Goal: Find specific page/section: Find specific page/section

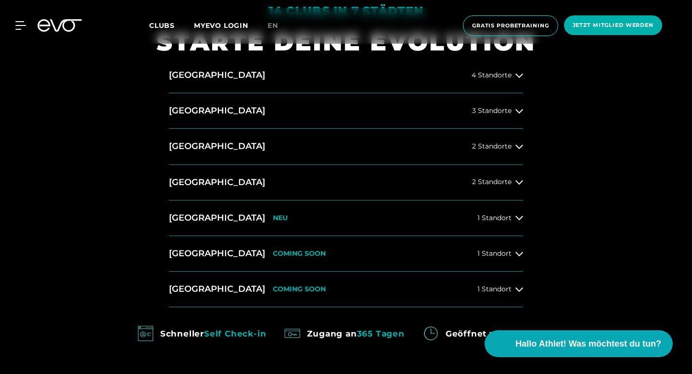
scroll to position [407, 0]
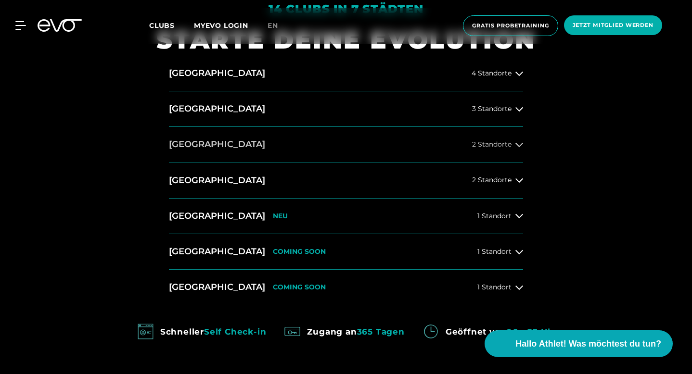
click at [518, 149] on button "[GEOGRAPHIC_DATA] 2 Standorte" at bounding box center [346, 145] width 354 height 36
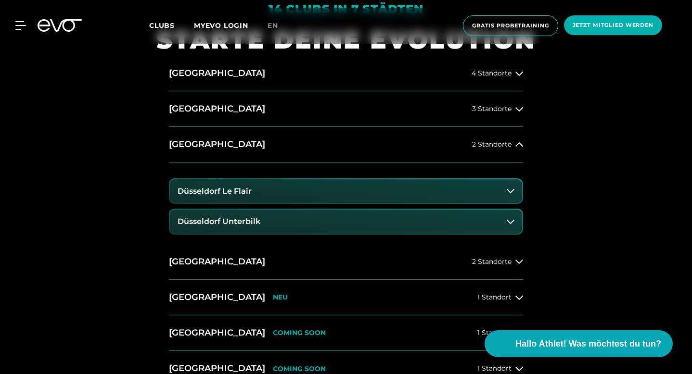
click at [512, 198] on button "Düsseldorf Le Flair" at bounding box center [346, 191] width 352 height 24
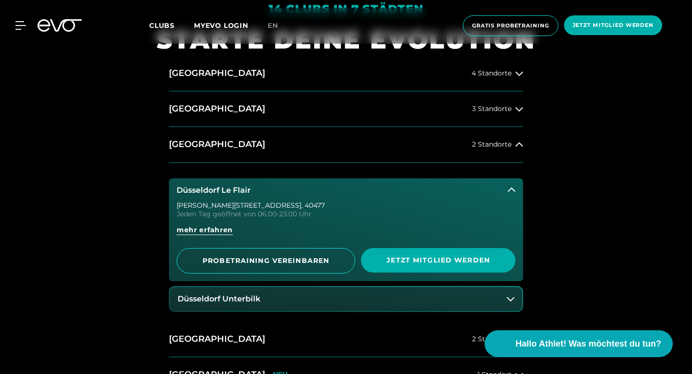
click at [515, 188] on button "Düsseldorf Le Flair" at bounding box center [346, 191] width 354 height 24
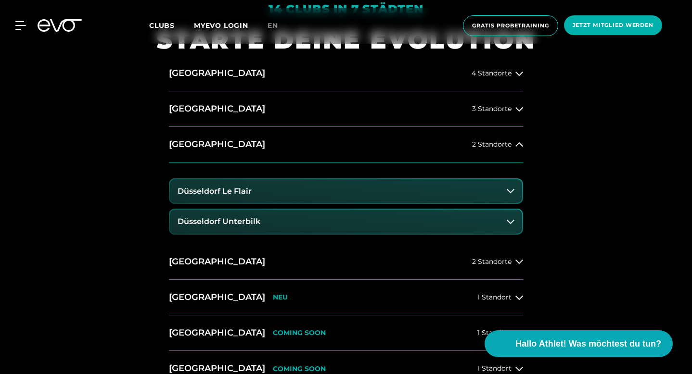
click at [510, 216] on button "Düsseldorf Unterbilk" at bounding box center [346, 222] width 352 height 24
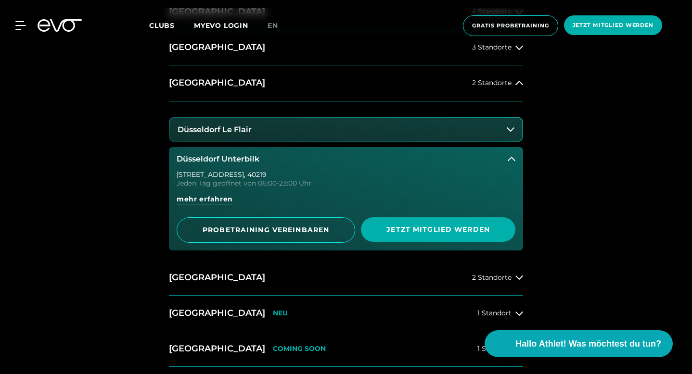
scroll to position [493, 0]
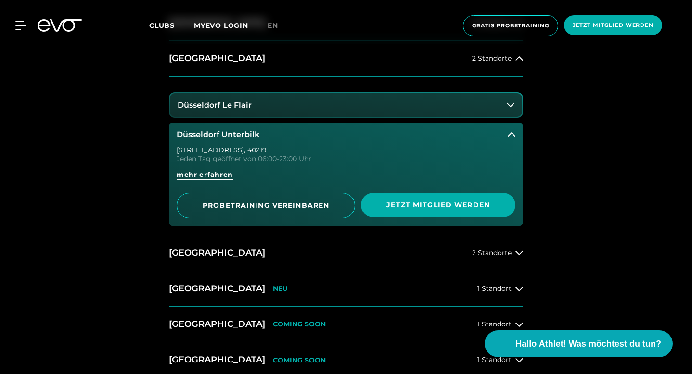
click at [159, 24] on span "Clubs" at bounding box center [162, 25] width 26 height 9
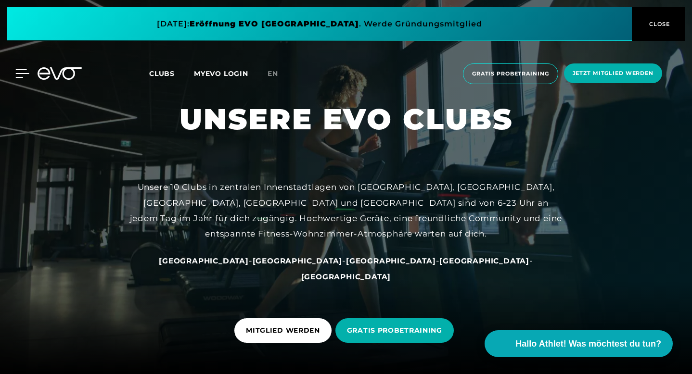
click at [15, 69] on icon at bounding box center [22, 73] width 14 height 9
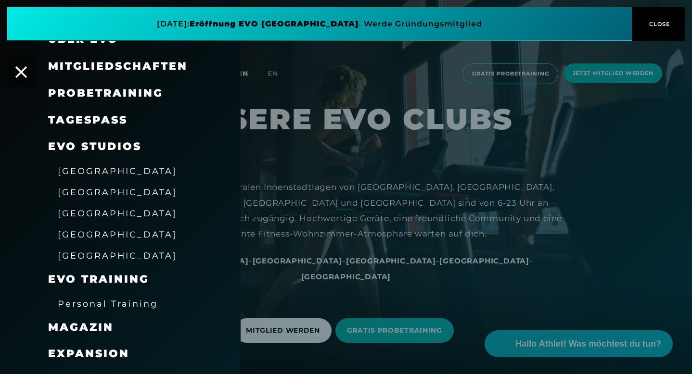
scroll to position [50, 0]
click at [98, 306] on span "Personal Training" at bounding box center [108, 303] width 100 height 10
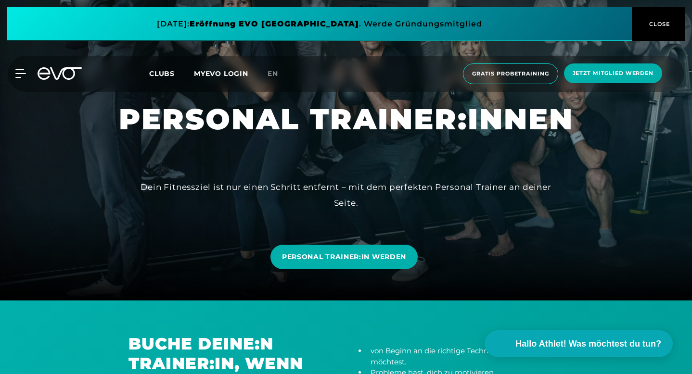
scroll to position [76, 0]
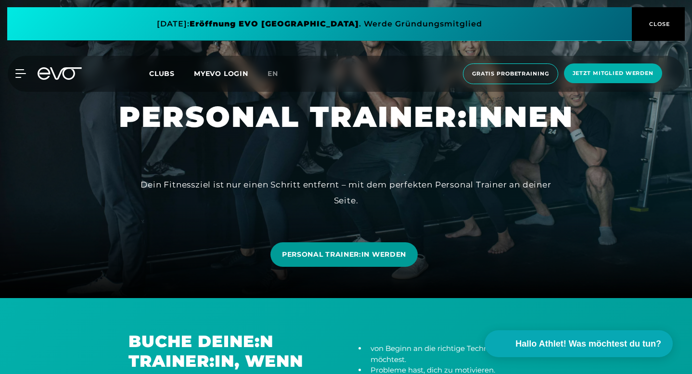
click at [370, 251] on span "PERSONAL TRAINER:IN WERDEN" at bounding box center [344, 255] width 124 height 10
